Goal: Ask a question

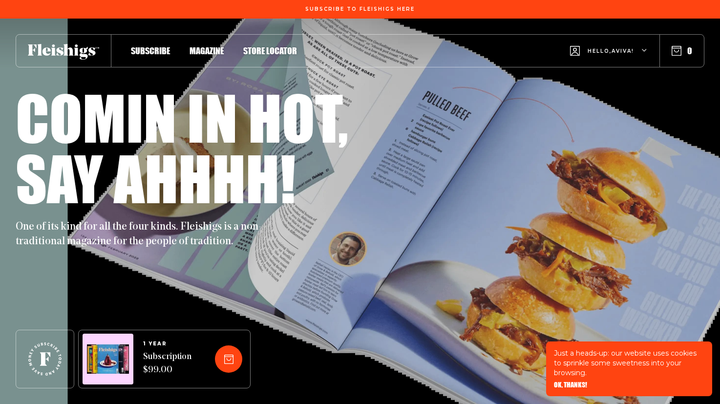
click at [224, 46] on span "Magazine" at bounding box center [207, 40] width 34 height 11
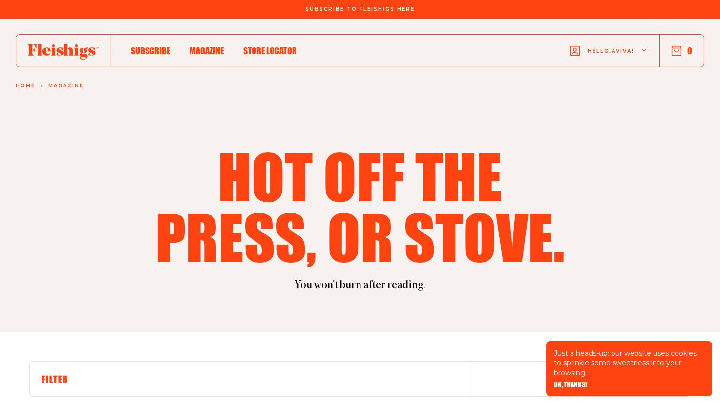
click at [624, 56] on div "Hello, [PERSON_NAME] !" at bounding box center [609, 51] width 78 height 39
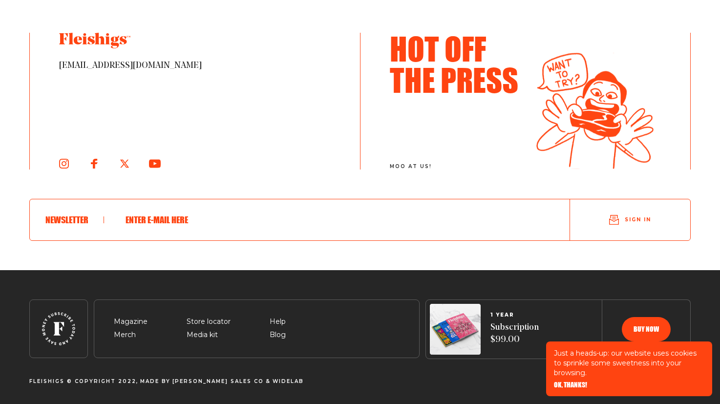
scroll to position [1861, 0]
click at [123, 72] on span "[EMAIL_ADDRESS][DOMAIN_NAME]" at bounding box center [195, 66] width 272 height 12
click at [286, 311] on span "Help" at bounding box center [278, 310] width 16 height 12
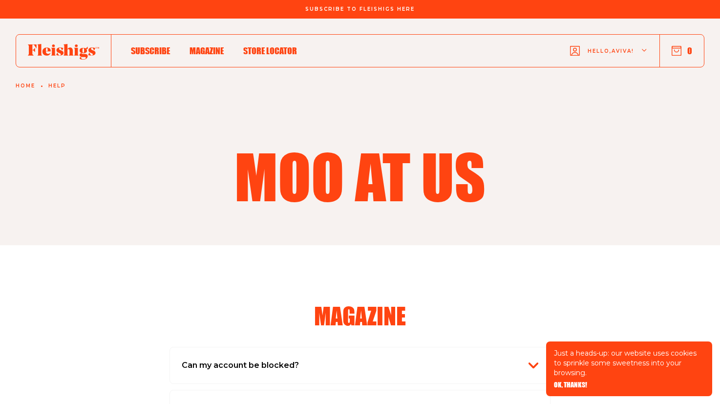
click at [318, 206] on h1 "Moo at us" at bounding box center [360, 176] width 422 height 61
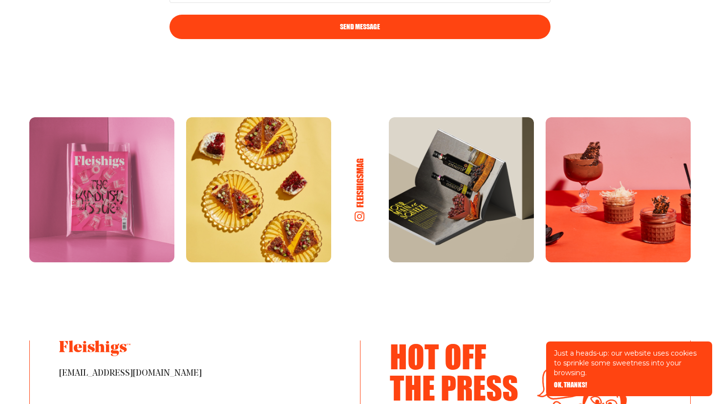
scroll to position [1528, 0]
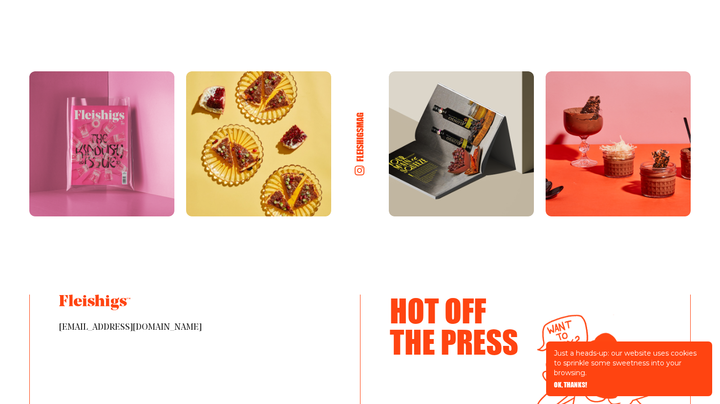
type input "[PERSON_NAME]"
type input "[EMAIL_ADDRESS][DOMAIN_NAME]"
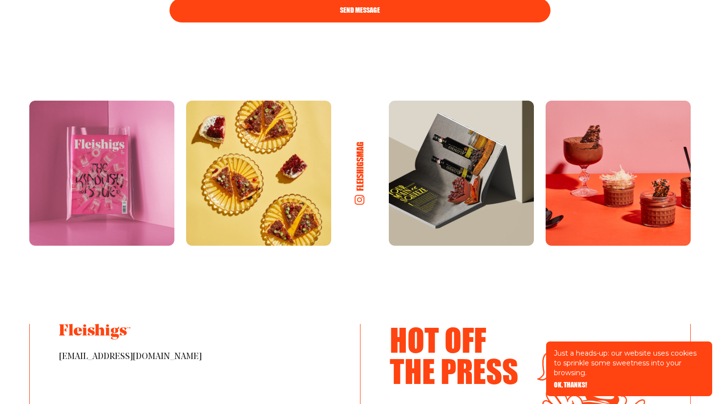
drag, startPoint x: 268, startPoint y: 234, endPoint x: 153, endPoint y: 235, distance: 115.3
click at [288, 22] on button "Send Message" at bounding box center [360, 10] width 381 height 24
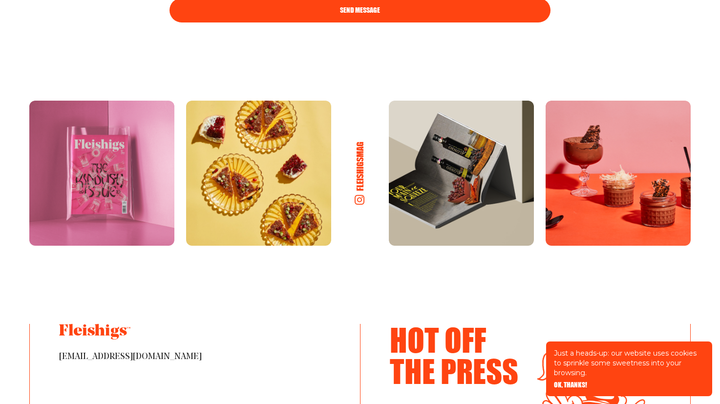
drag, startPoint x: 257, startPoint y: 175, endPoint x: 310, endPoint y: 174, distance: 53.2
type textarea "Hi I'm trying to make recipe on the app and it seems like part was left out. Sa…"
click at [419, 22] on button "Send Message" at bounding box center [360, 10] width 381 height 24
